Goal: Check status: Check status

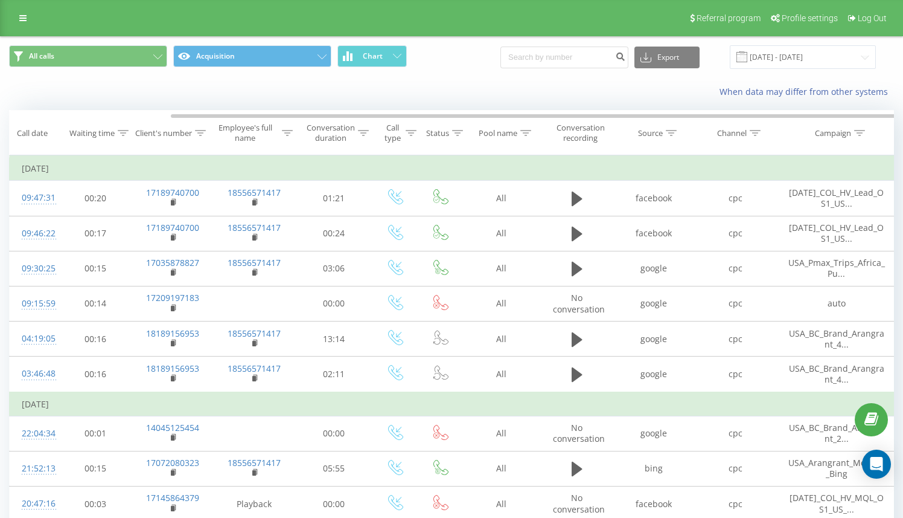
scroll to position [0, 85]
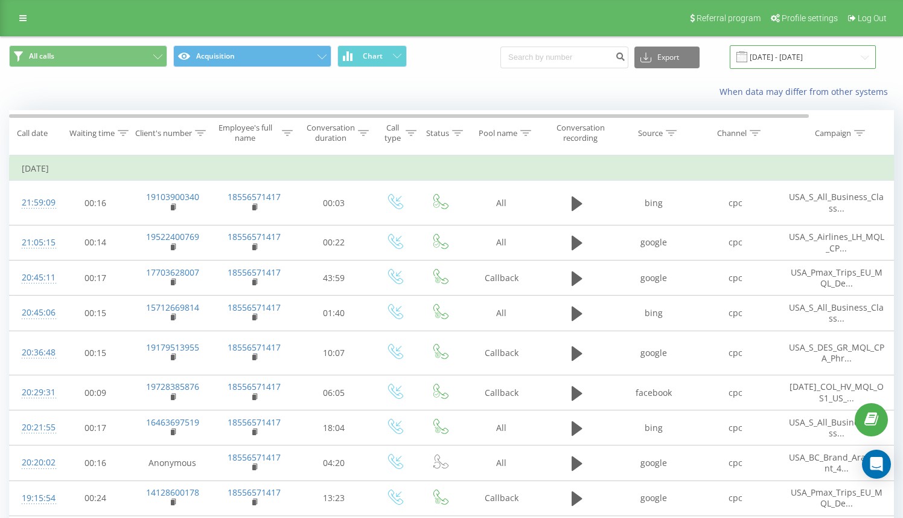
click at [825, 48] on input "[DATE] - [DATE]" at bounding box center [803, 57] width 146 height 24
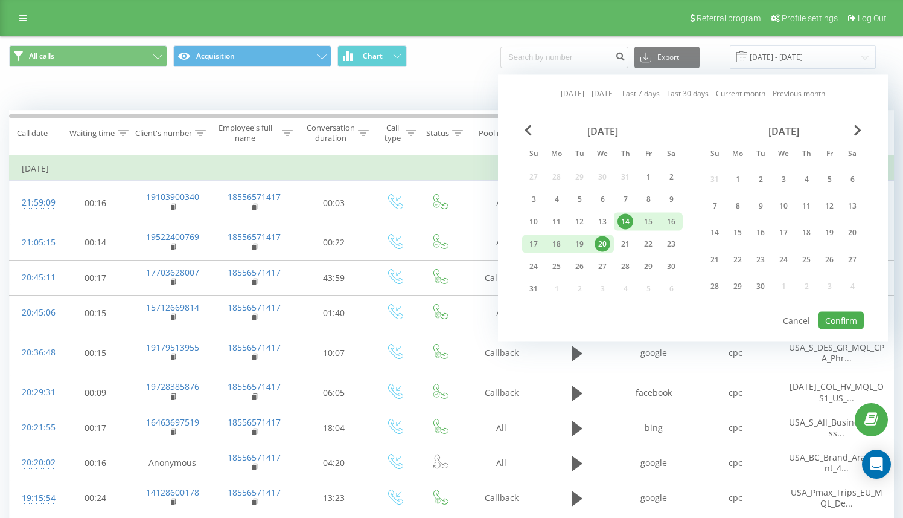
click at [600, 91] on link "[DATE]" at bounding box center [604, 93] width 24 height 11
click at [848, 318] on button "Confirm" at bounding box center [841, 321] width 45 height 18
type input "20.08.2025 - 20.08.2025"
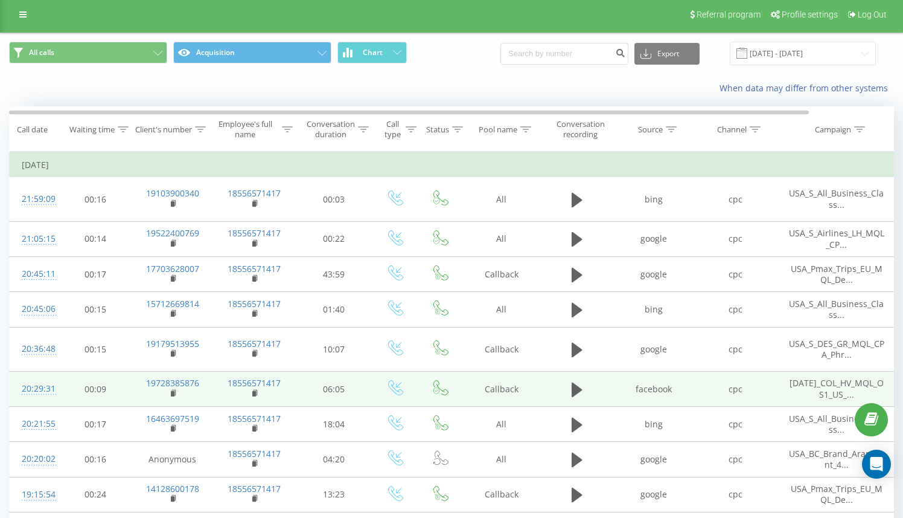
scroll to position [5, 0]
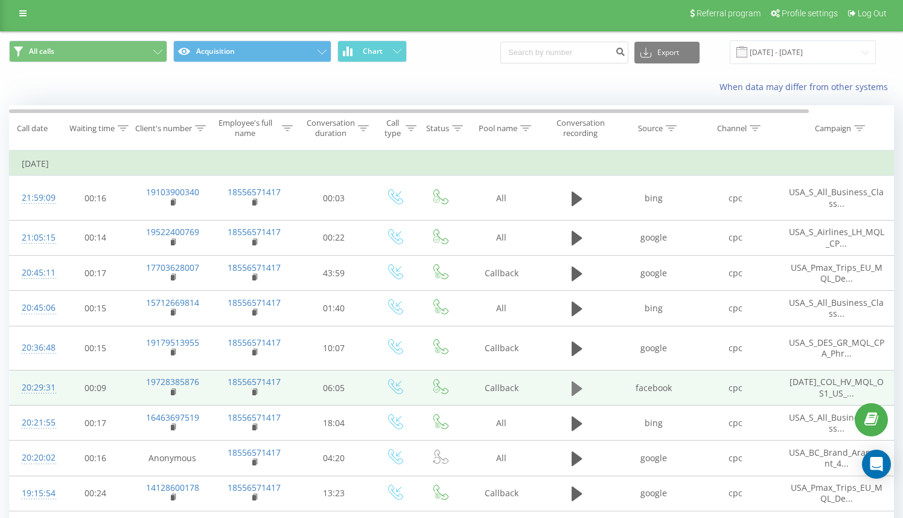
click at [578, 380] on icon at bounding box center [577, 387] width 11 height 14
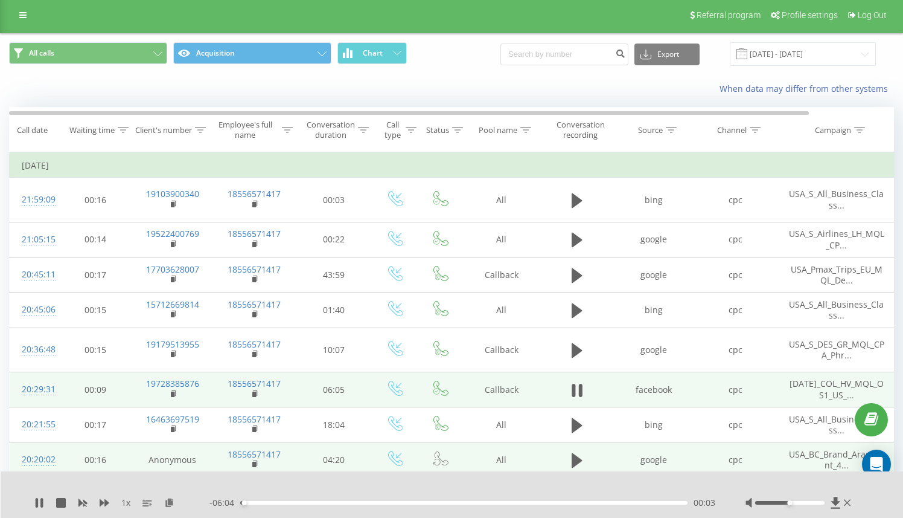
scroll to position [2, 0]
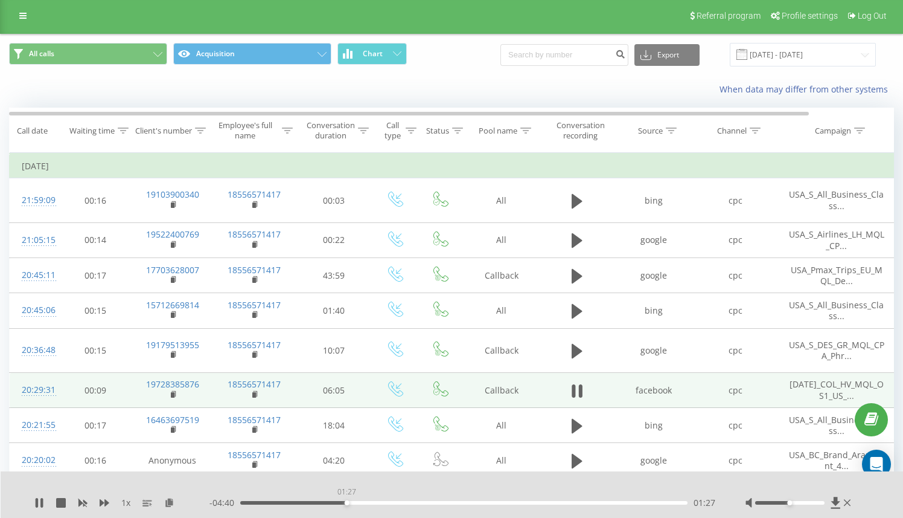
click at [347, 501] on div "01:27" at bounding box center [463, 503] width 447 height 4
click at [42, 501] on icon at bounding box center [41, 503] width 2 height 10
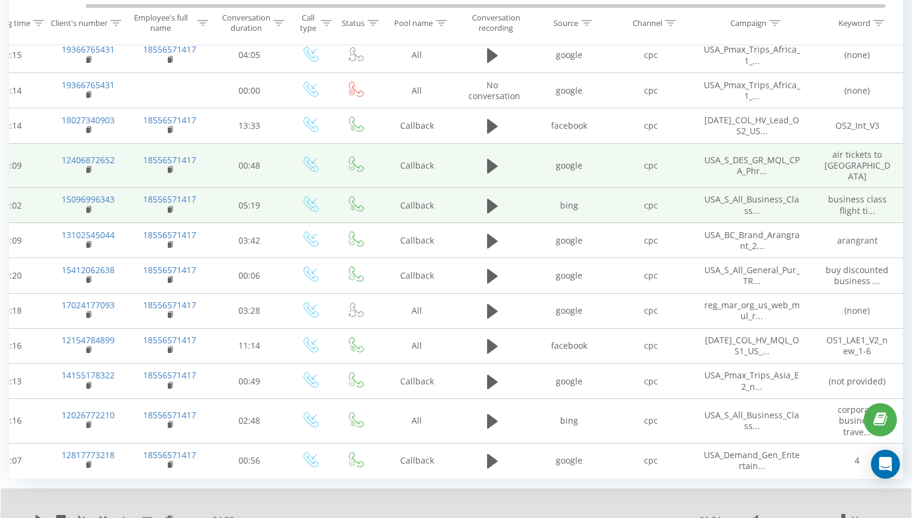
scroll to position [633, 0]
